Goal: Find specific page/section: Find specific page/section

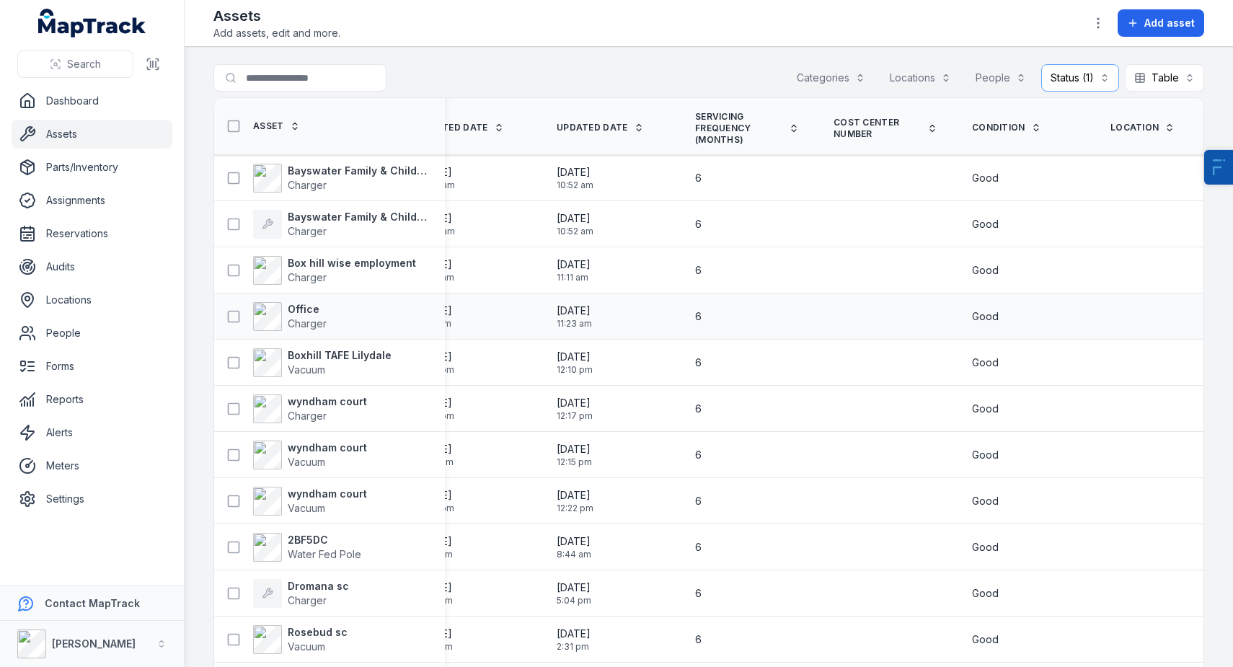
scroll to position [0, 2313]
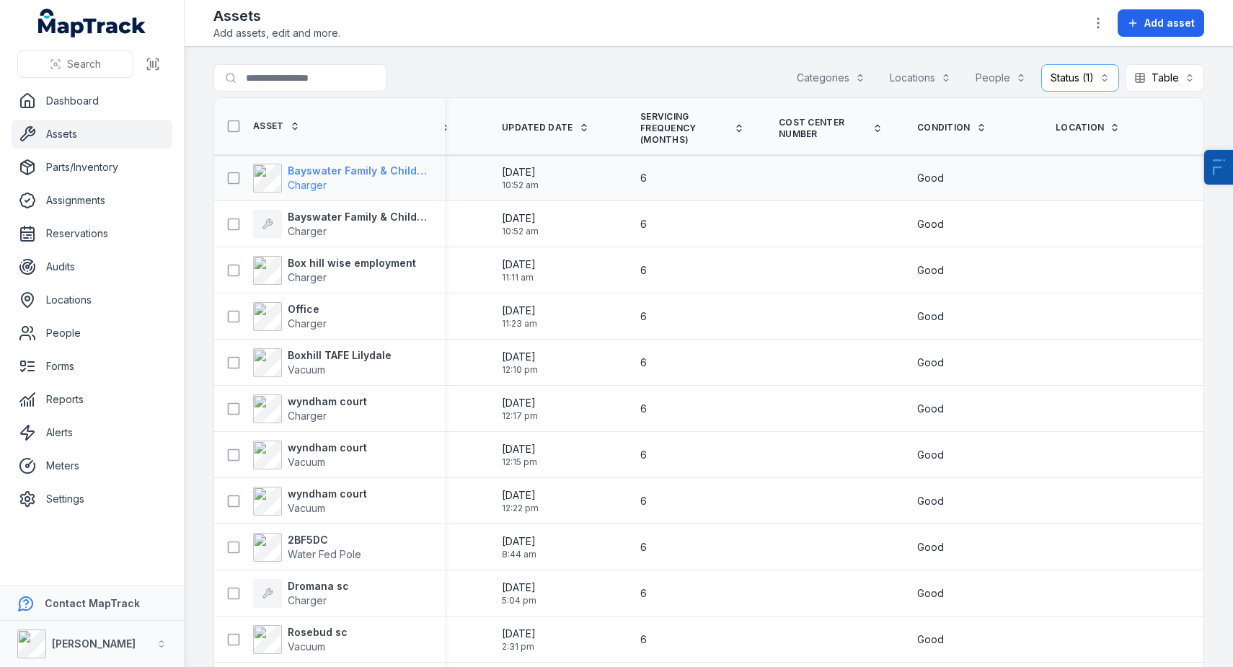
click at [322, 170] on strong "Bayswater Family & Children’s centre" at bounding box center [358, 171] width 140 height 14
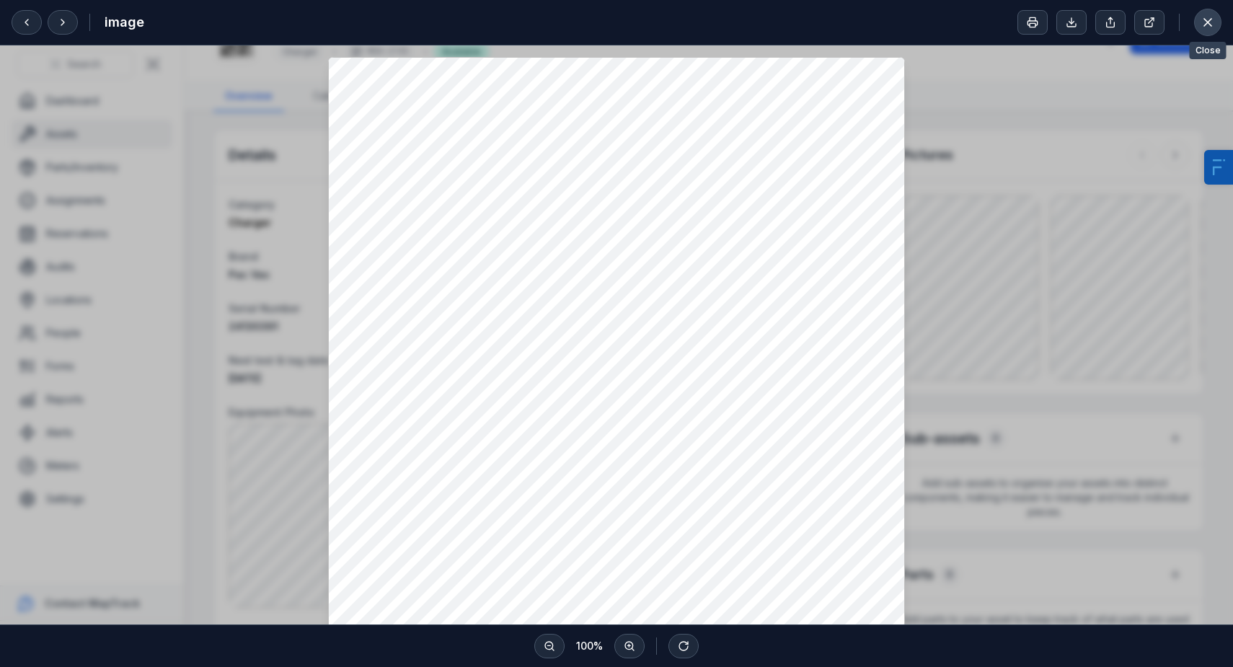
click at [1215, 24] on button at bounding box center [1207, 22] width 27 height 27
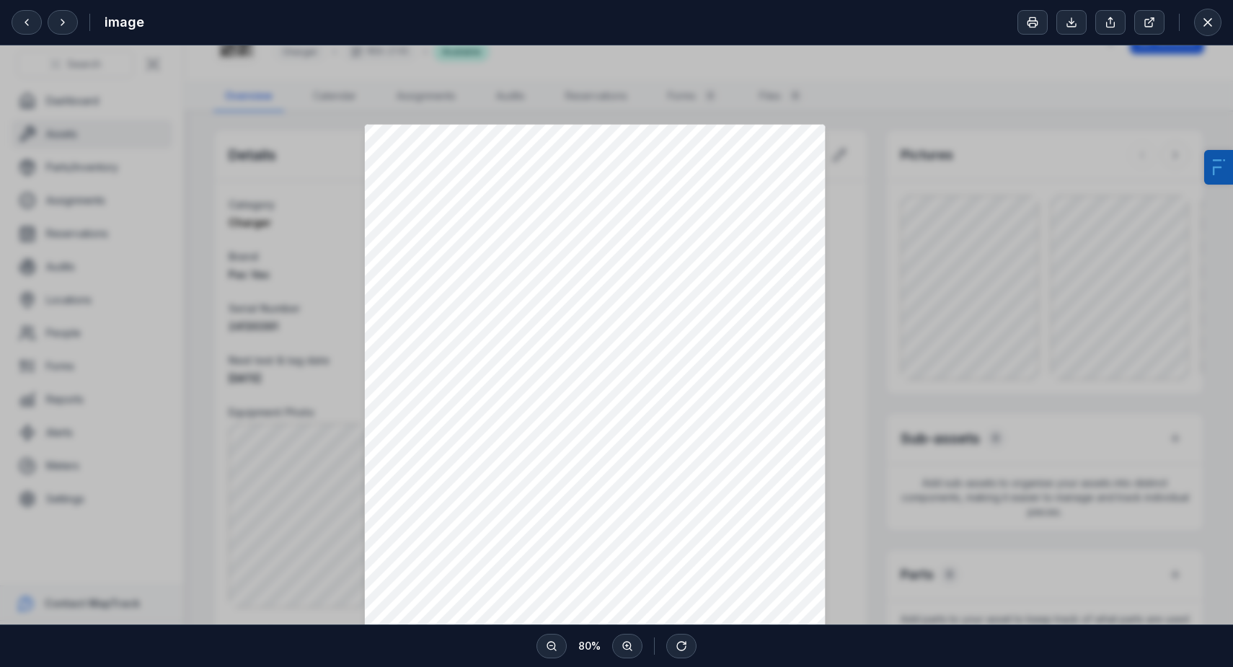
scroll to position [213, 0]
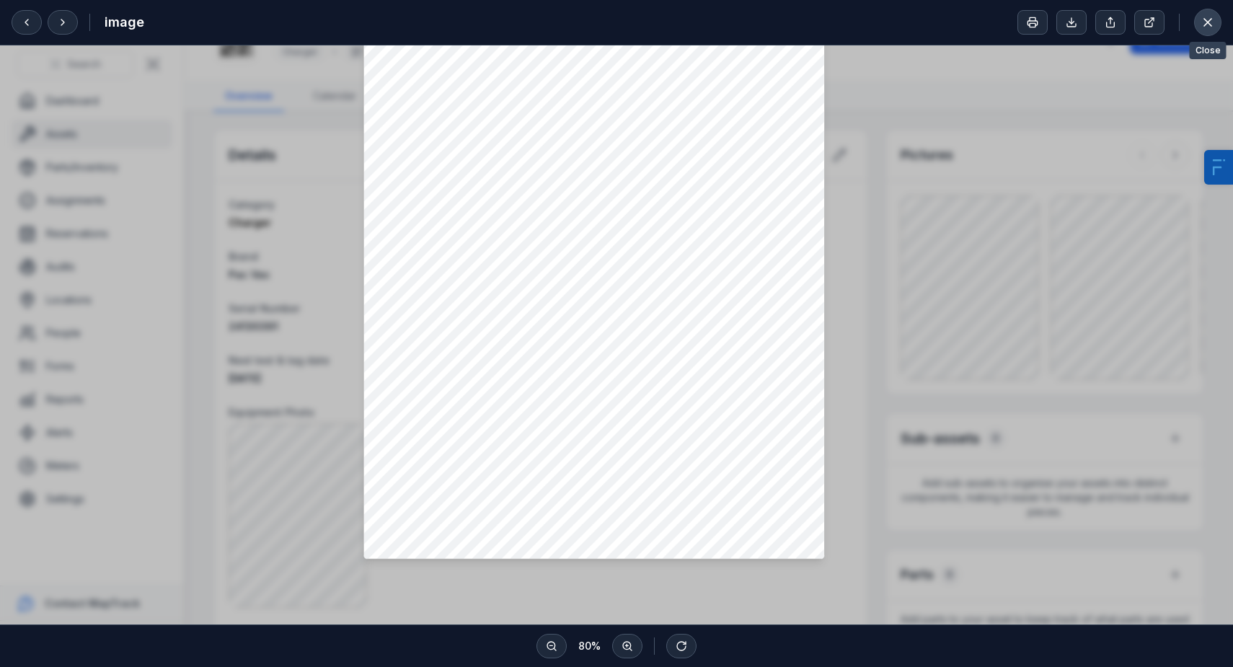
click at [1207, 21] on icon at bounding box center [1207, 22] width 14 height 14
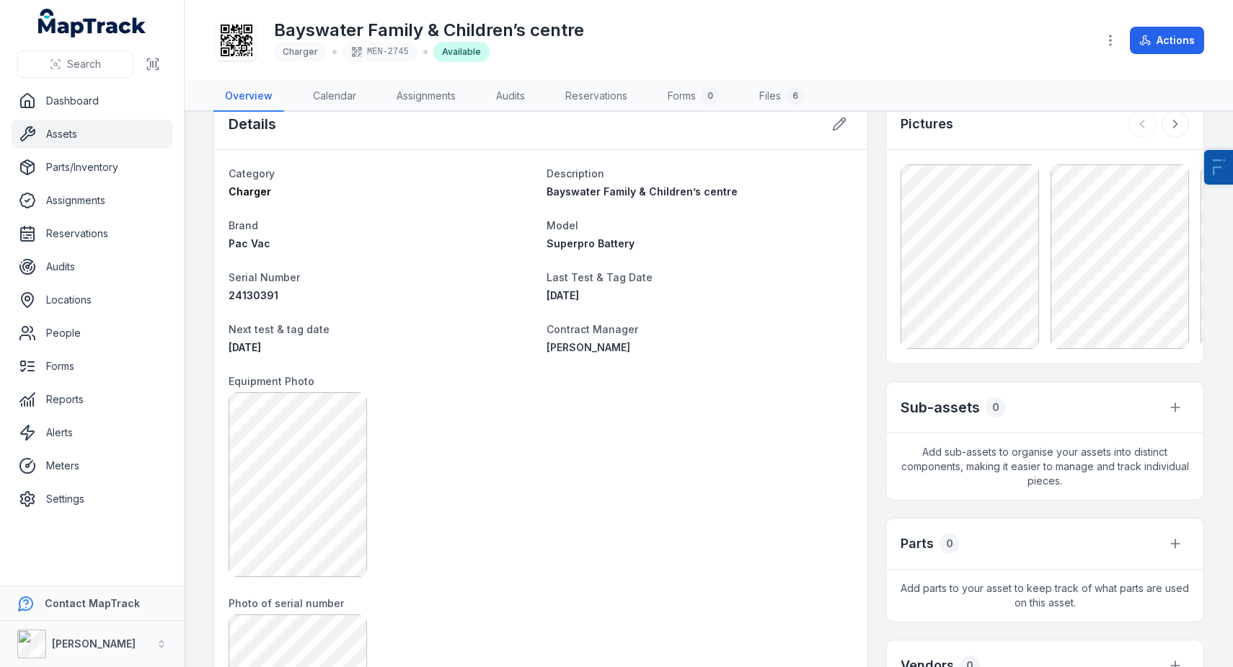
scroll to position [0, 0]
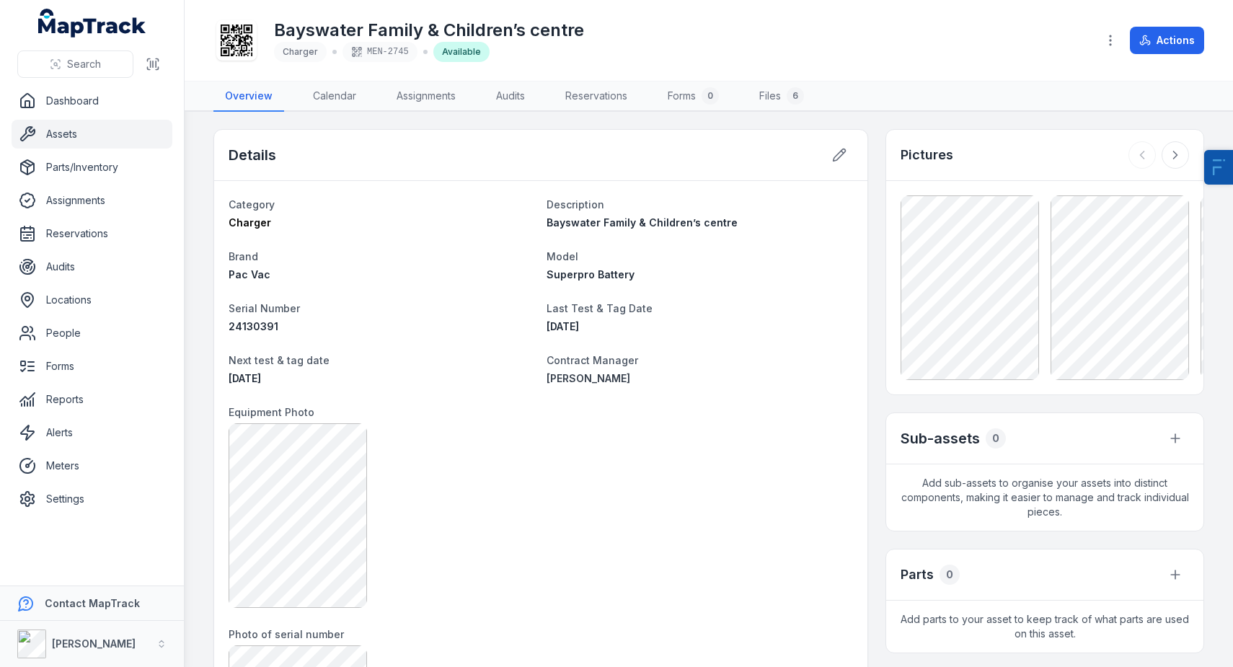
click at [107, 129] on link "Assets" at bounding box center [92, 134] width 161 height 29
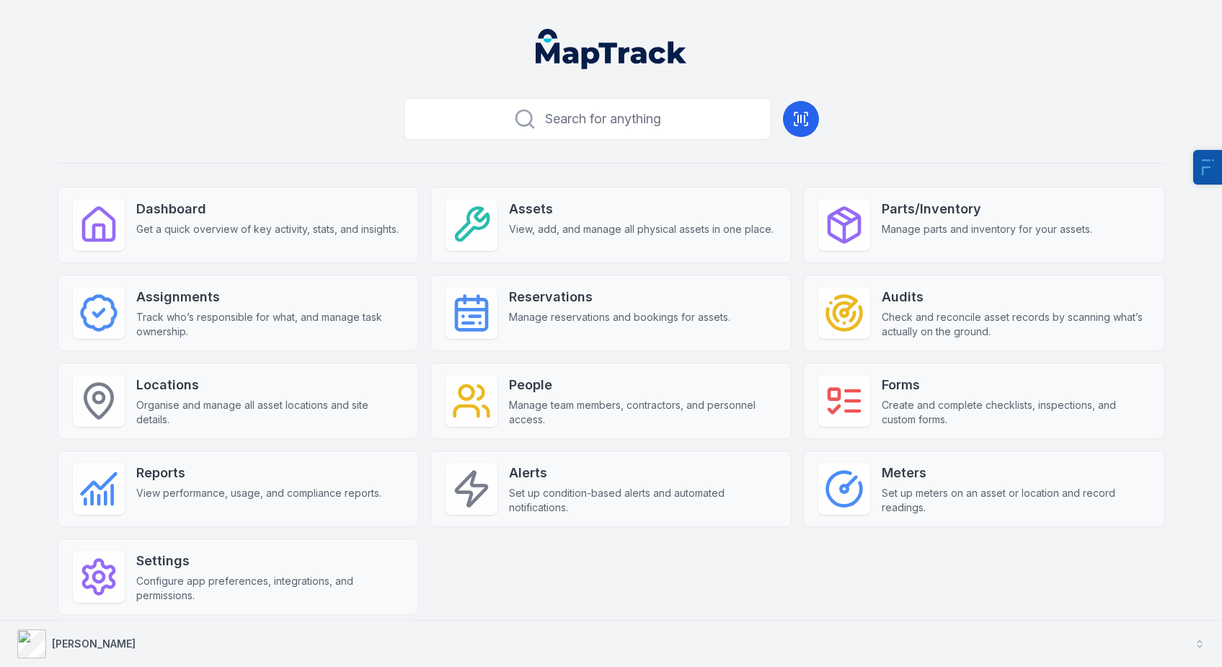
click at [130, 634] on button "[PERSON_NAME]" at bounding box center [611, 644] width 1222 height 46
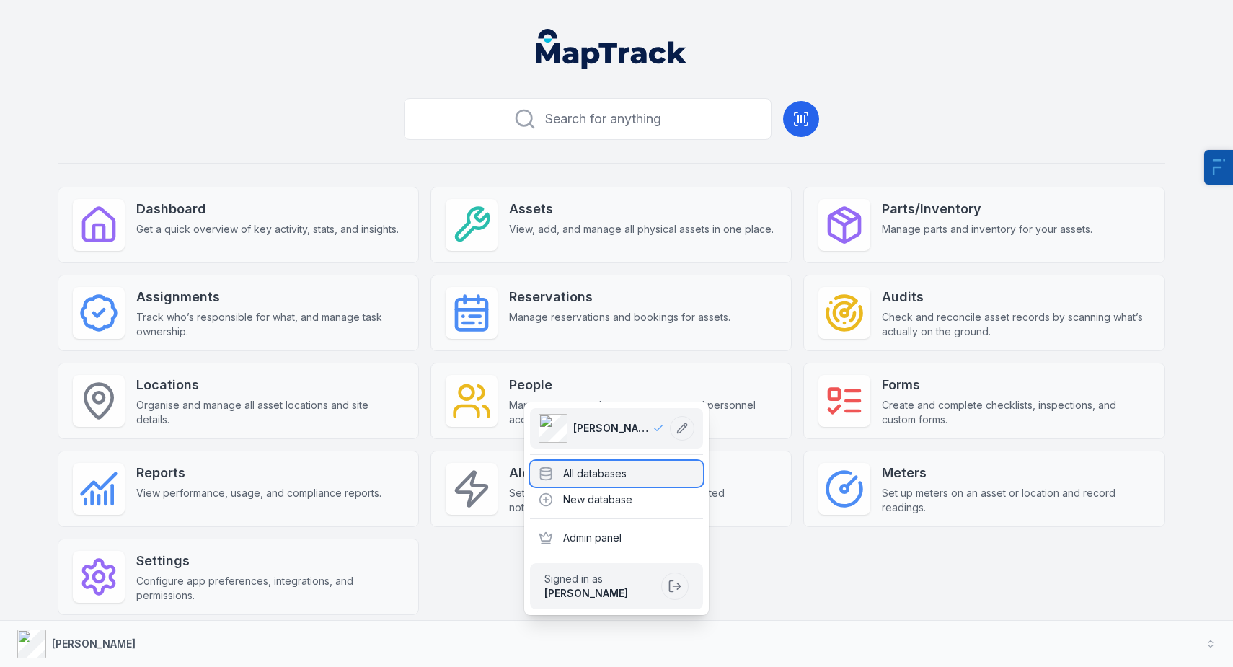
click at [598, 466] on div "All databases" at bounding box center [616, 474] width 173 height 26
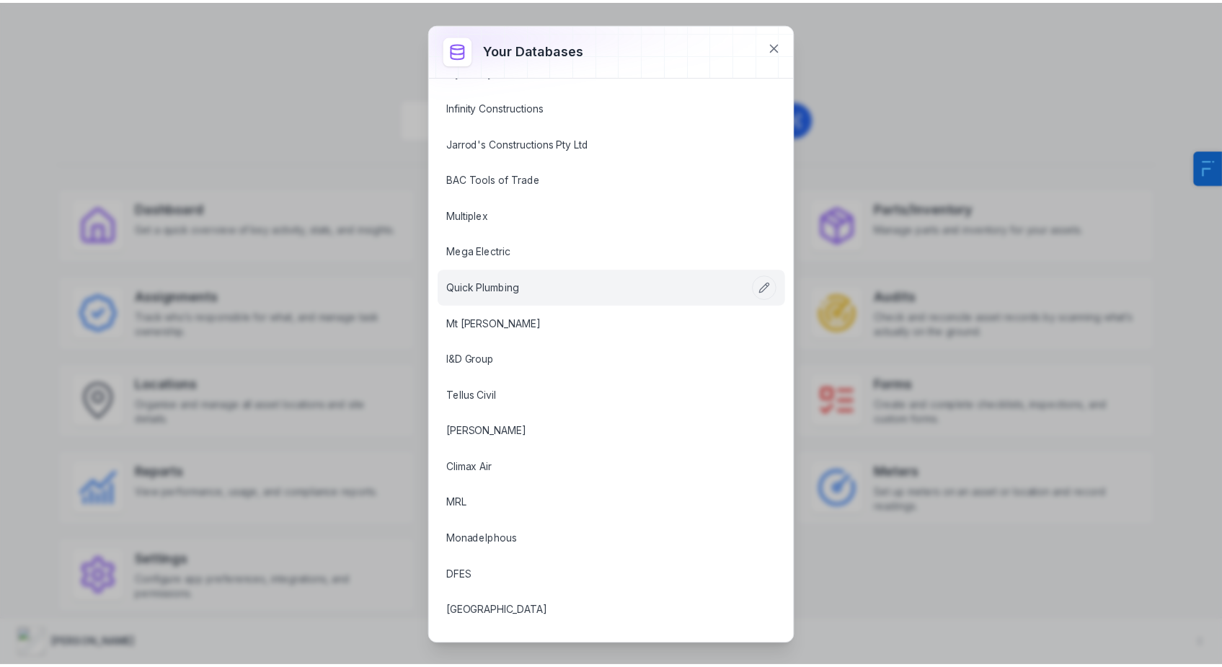
scroll to position [866, 0]
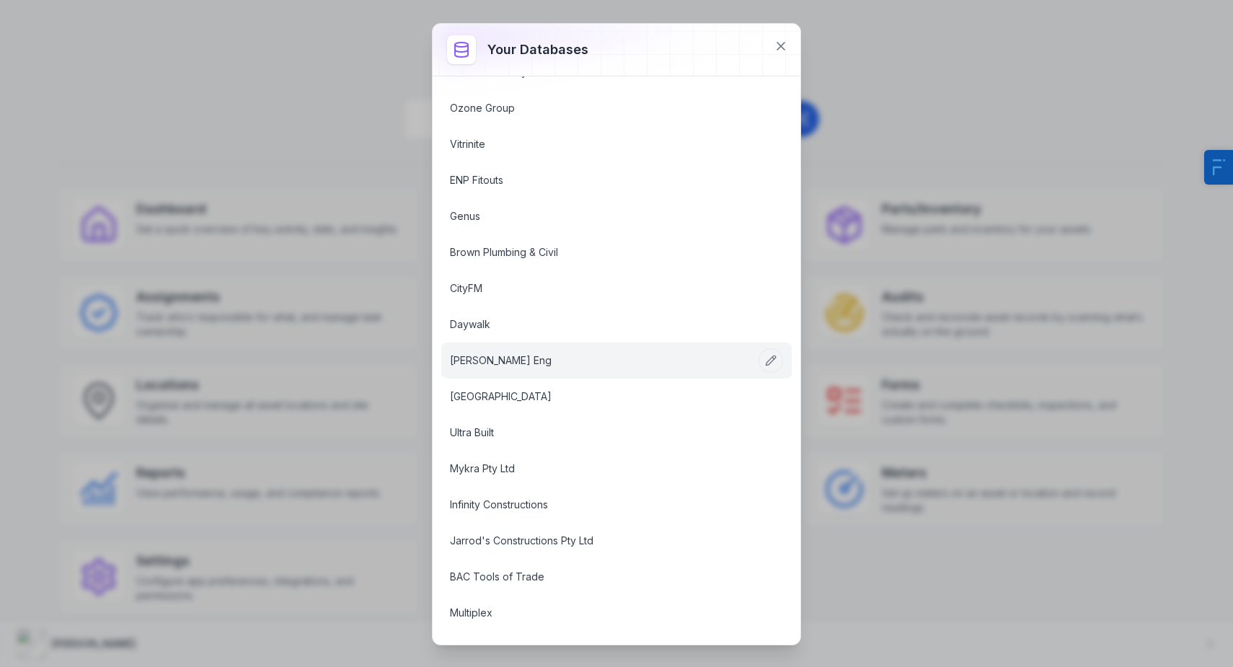
click at [494, 361] on link "[PERSON_NAME] Eng" at bounding box center [599, 360] width 298 height 14
